Goal: Browse casually: Explore the website without a specific task or goal

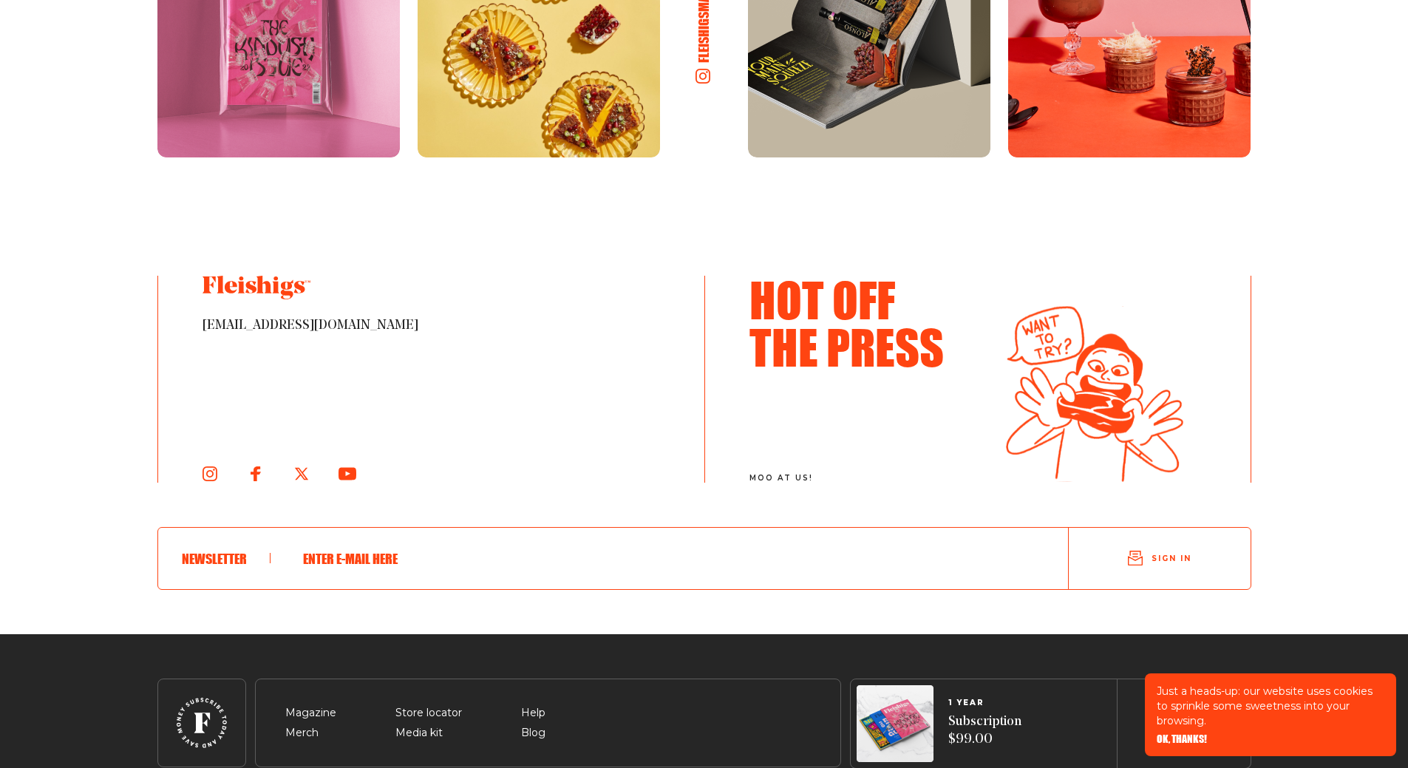
scroll to position [2683, 0]
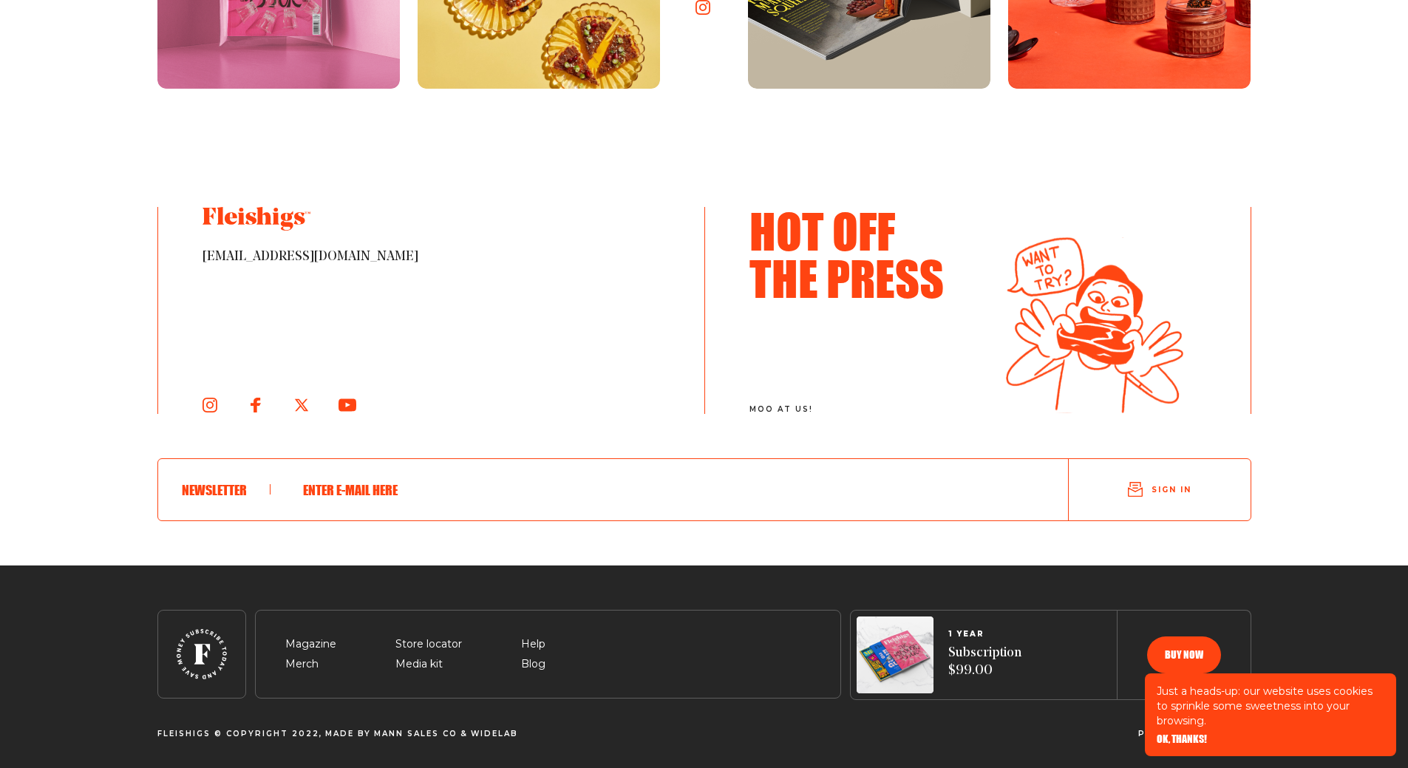
click at [191, 494] on span at bounding box center [226, 489] width 89 height 10
click at [207, 490] on span at bounding box center [226, 489] width 89 height 10
drag, startPoint x: 291, startPoint y: 495, endPoint x: 332, endPoint y: 495, distance: 40.7
click at [297, 495] on div at bounding box center [658, 490] width 774 height 62
click at [539, 506] on input "text" at bounding box center [657, 490] width 727 height 38
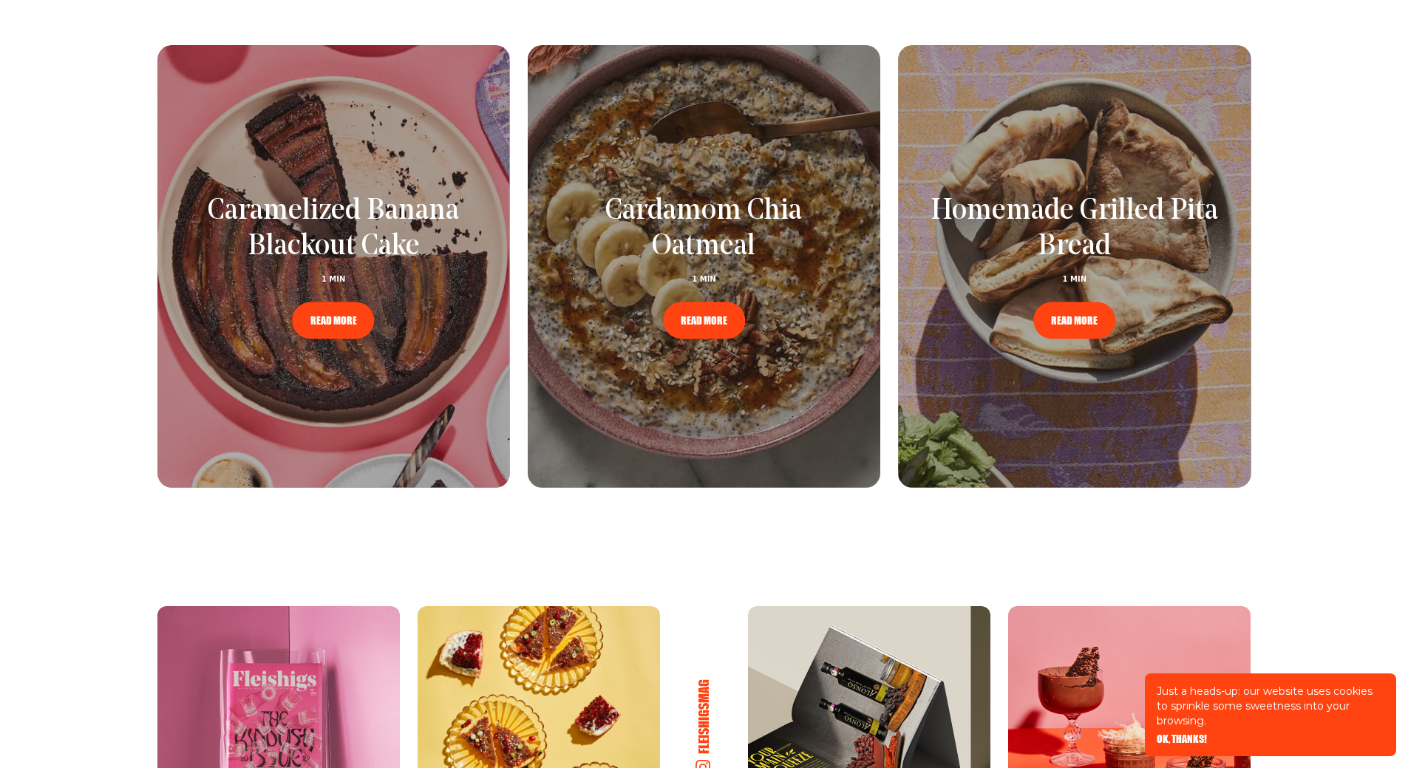
scroll to position [1576, 0]
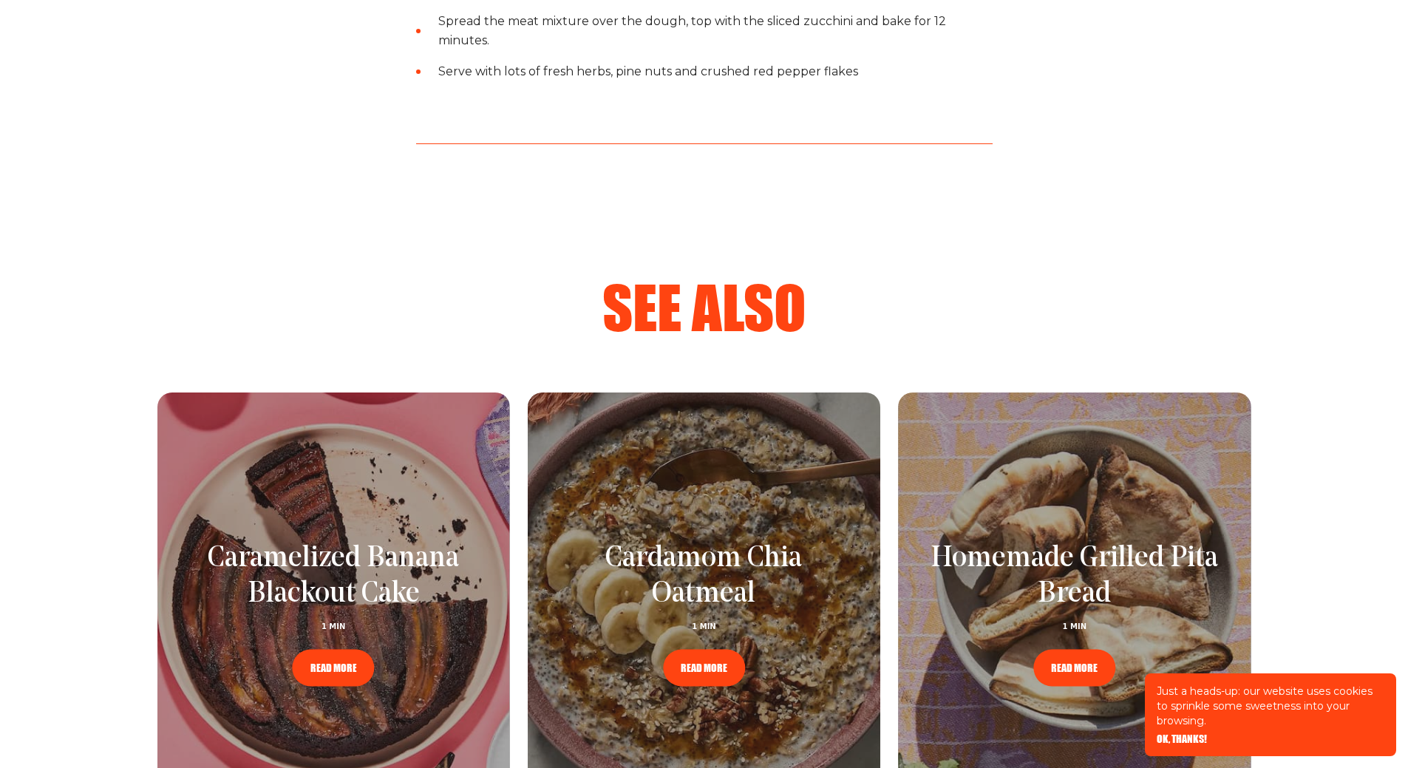
click at [689, 663] on span "READ MORE" at bounding box center [704, 658] width 47 height 10
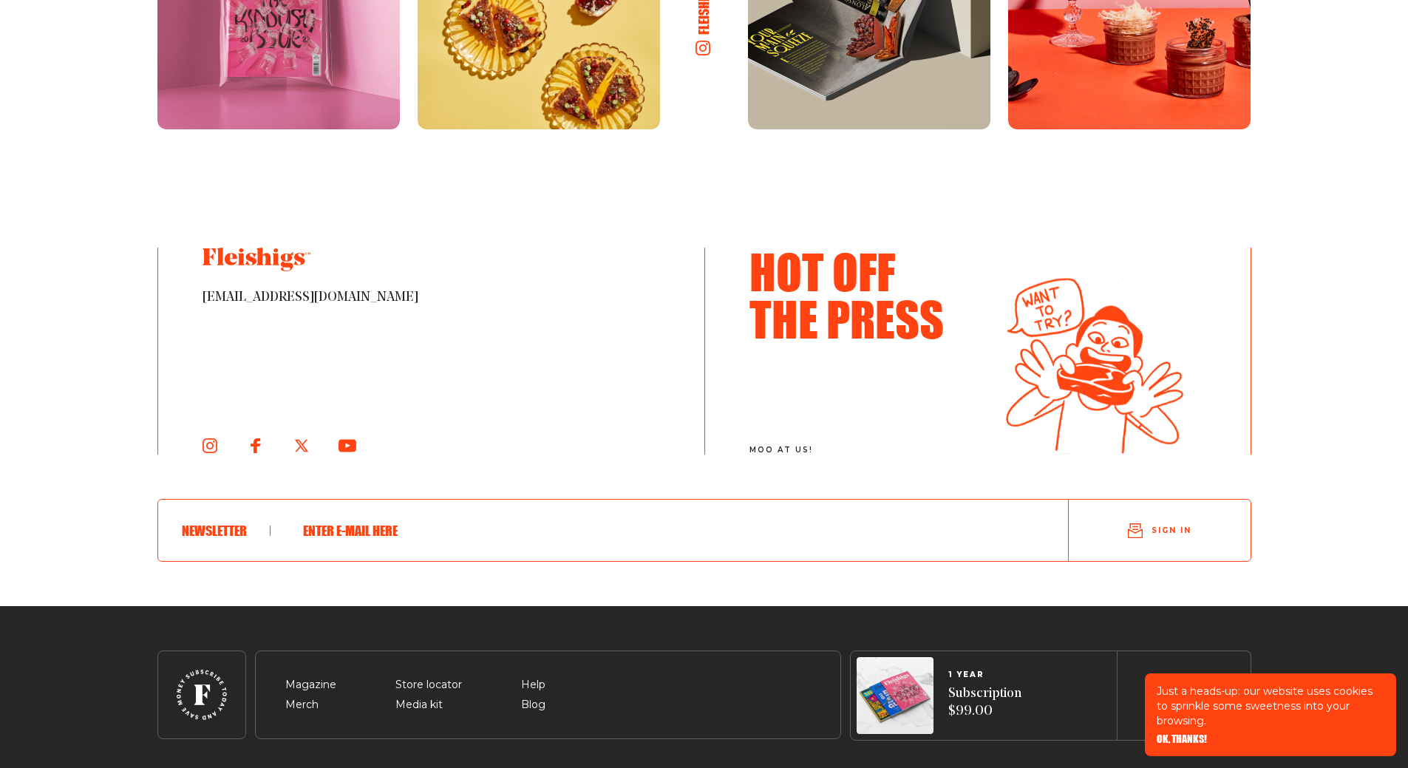
scroll to position [2559, 0]
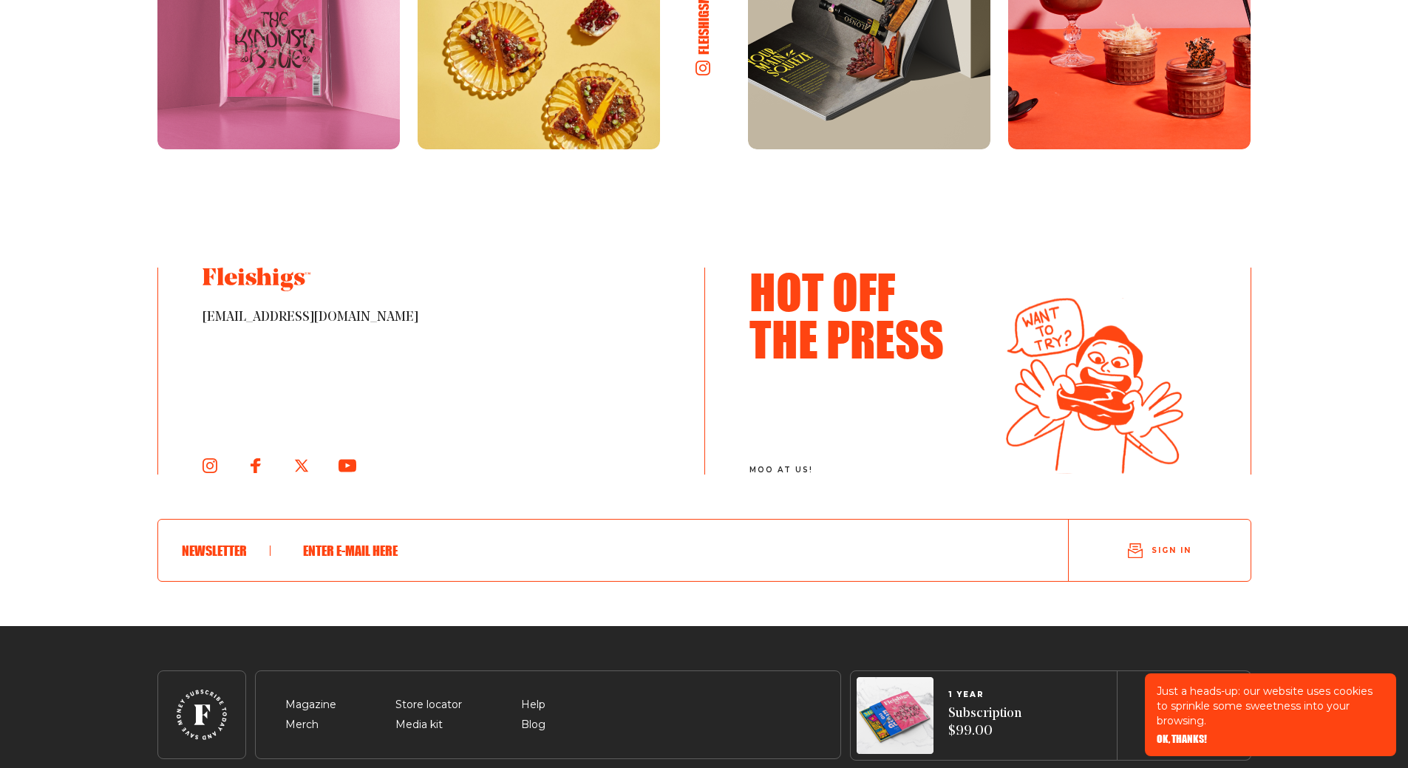
click at [398, 556] on input "text" at bounding box center [657, 551] width 727 height 38
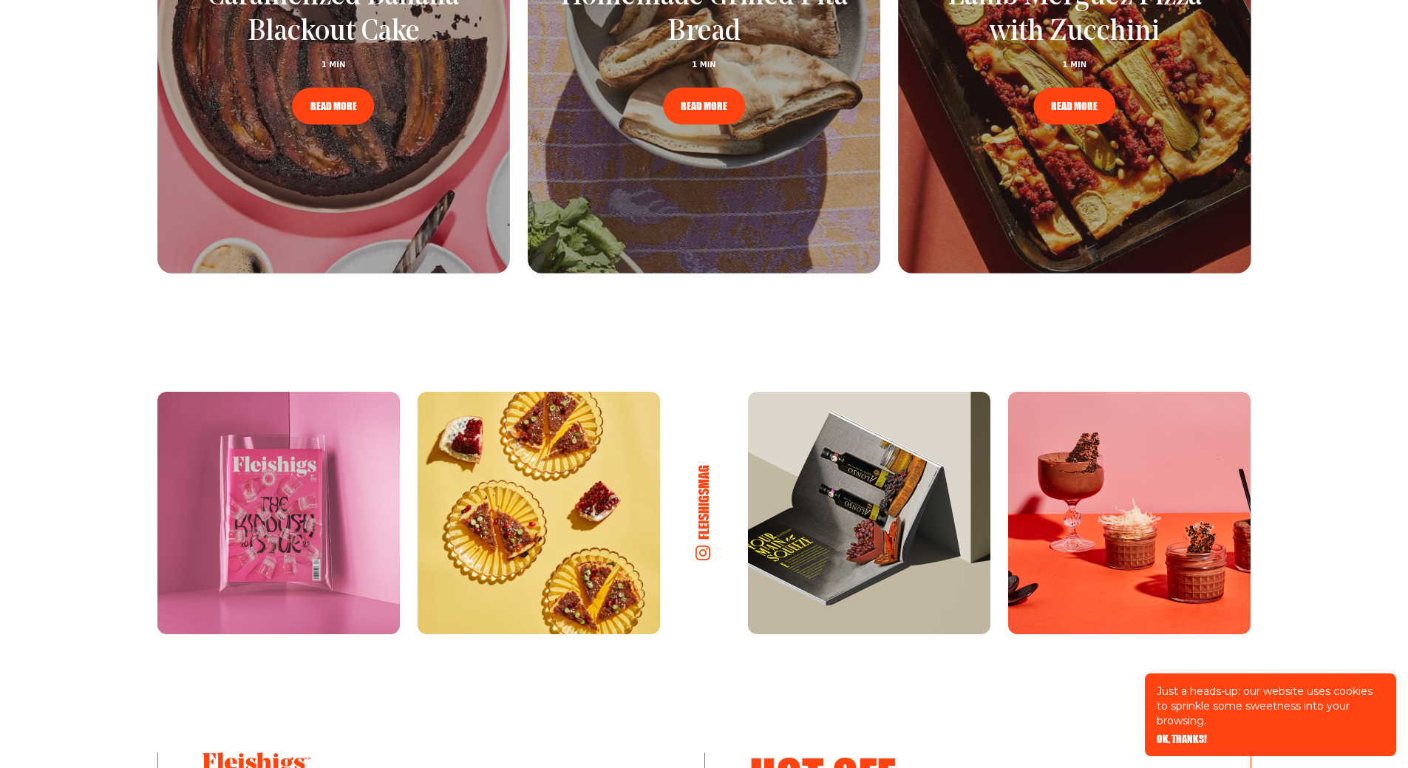
scroll to position [2041, 0]
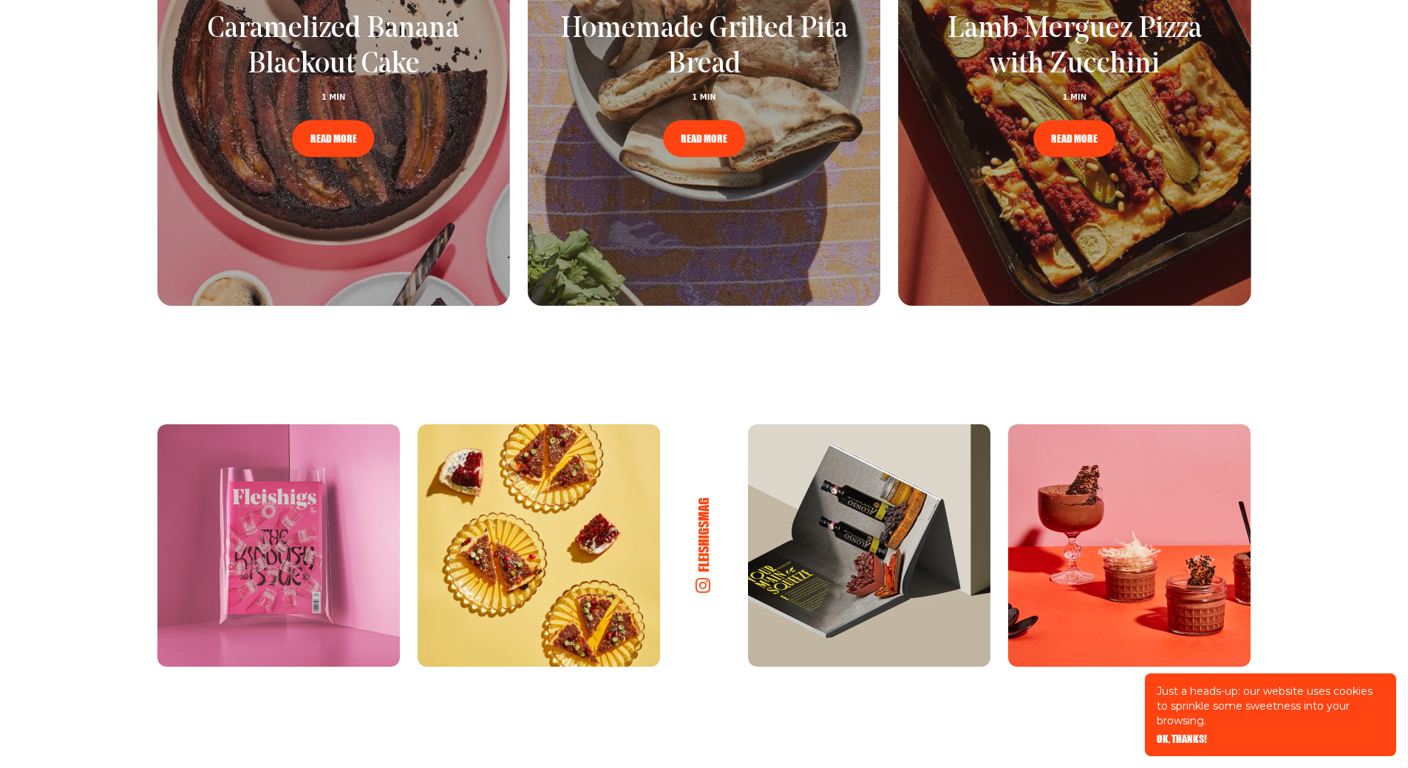
click at [799, 160] on div at bounding box center [704, 84] width 353 height 443
click at [717, 146] on link "READ MORE" at bounding box center [704, 139] width 82 height 37
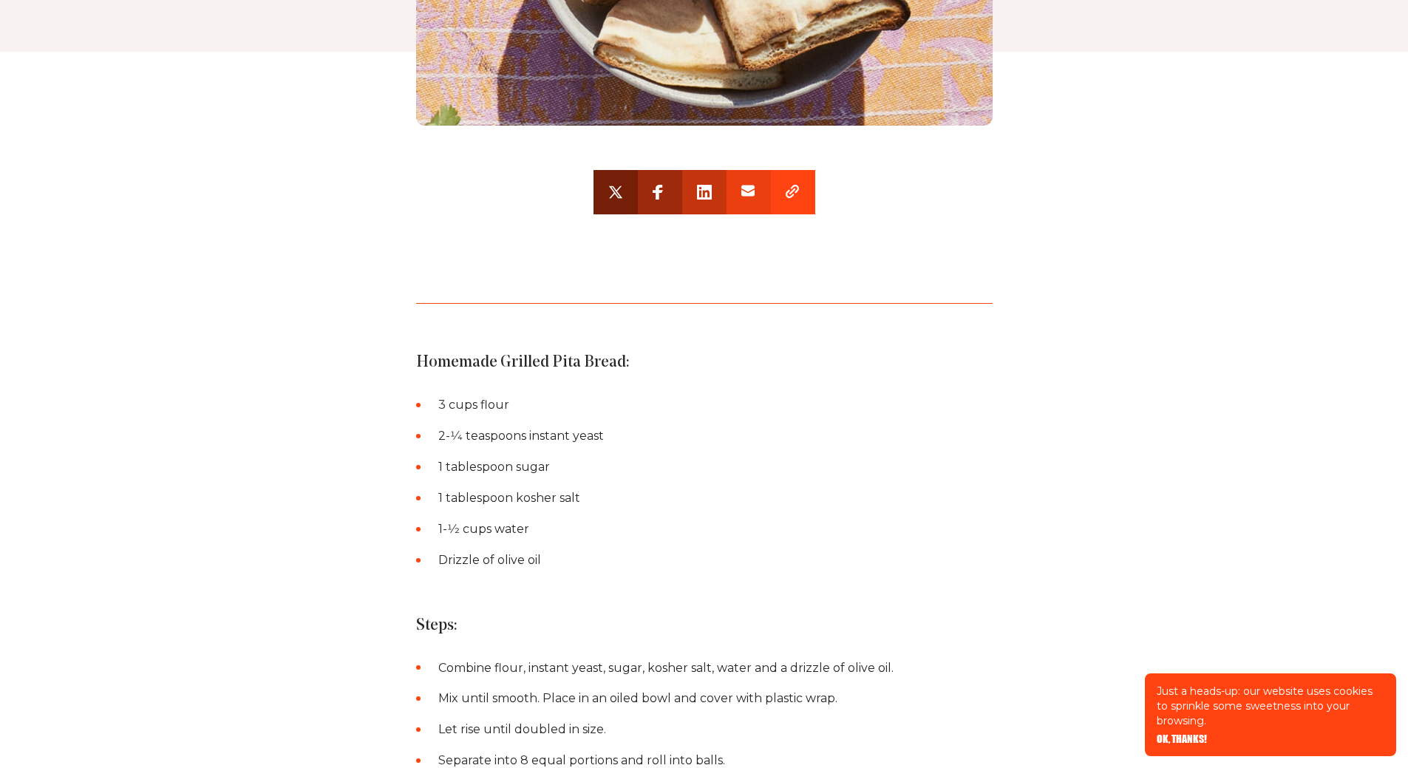
scroll to position [444, 0]
